Goal: Check status

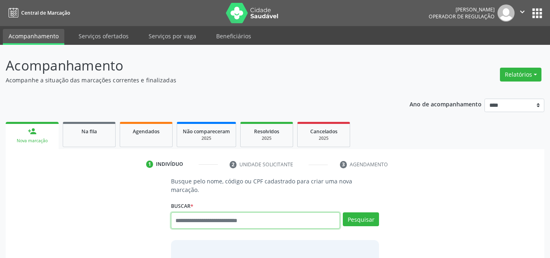
scroll to position [14, 0]
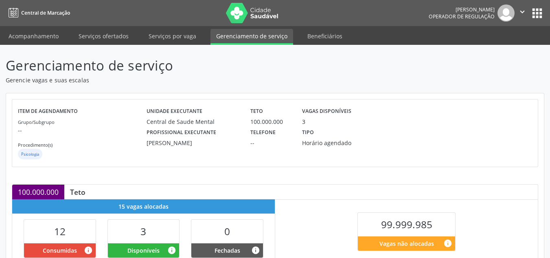
scroll to position [204, 0]
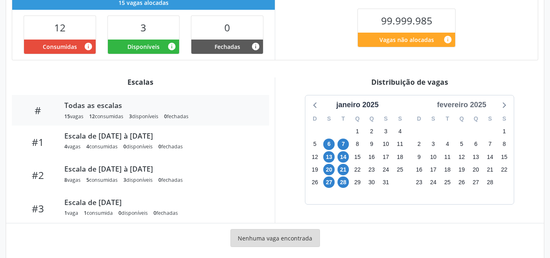
click at [483, 102] on div "fevereiro 2025" at bounding box center [462, 104] width 56 height 11
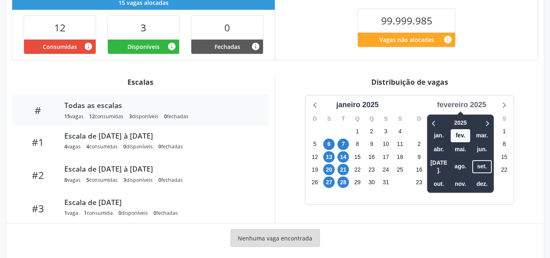
click at [483, 102] on div "fevereiro 2025" at bounding box center [462, 104] width 56 height 11
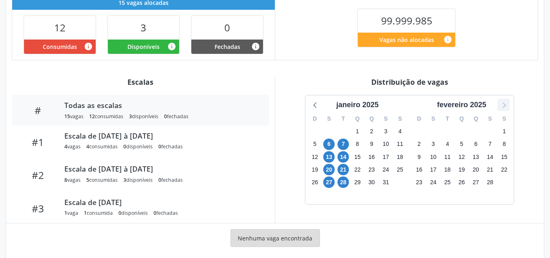
click at [505, 103] on icon at bounding box center [503, 104] width 11 height 11
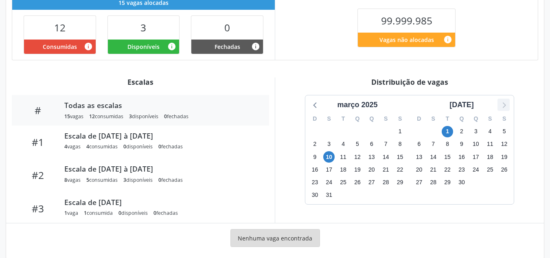
click at [505, 103] on icon at bounding box center [503, 104] width 11 height 11
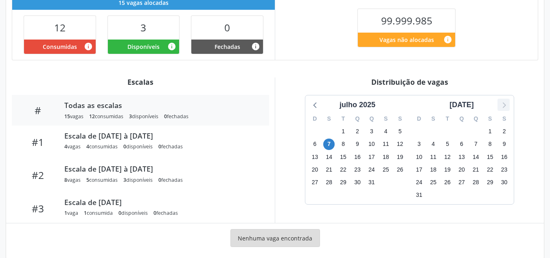
click at [505, 103] on icon at bounding box center [503, 104] width 11 height 11
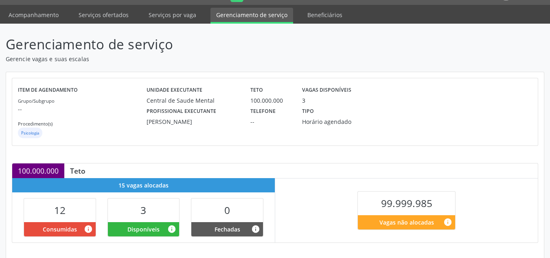
scroll to position [0, 0]
